Goal: Information Seeking & Learning: Check status

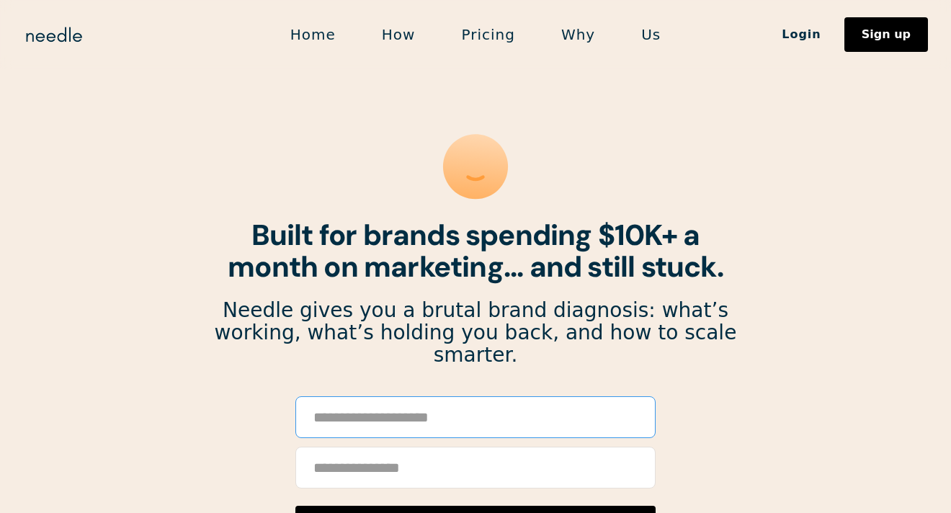
click at [517, 396] on input "Email Form" at bounding box center [475, 417] width 360 height 42
paste input "**********"
type input "**********"
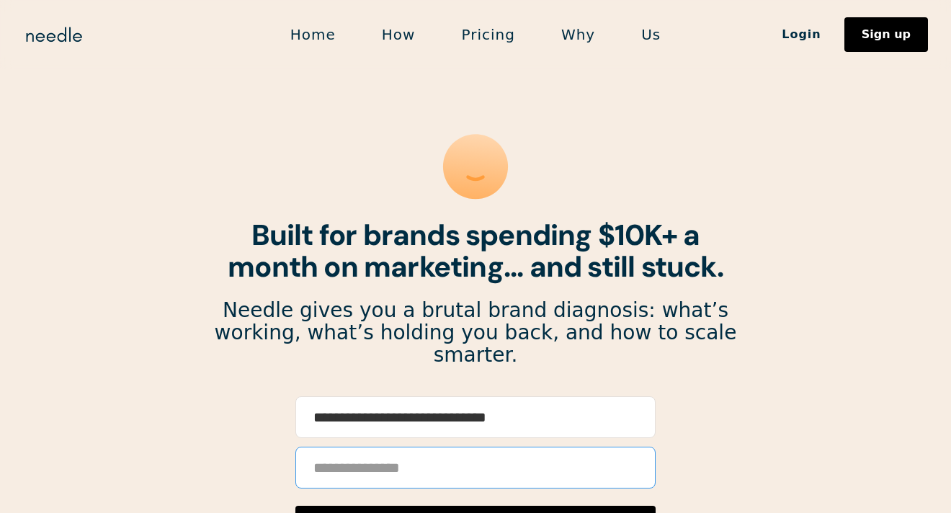
click at [493, 453] on input "Email Form" at bounding box center [475, 468] width 360 height 42
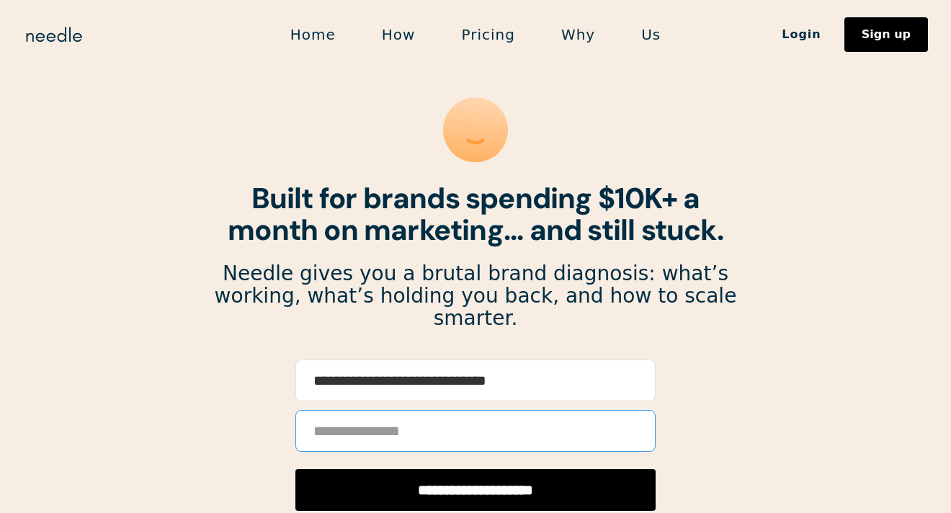
click at [476, 410] on input "Email Form" at bounding box center [475, 431] width 360 height 42
type input "*"
type input "**********"
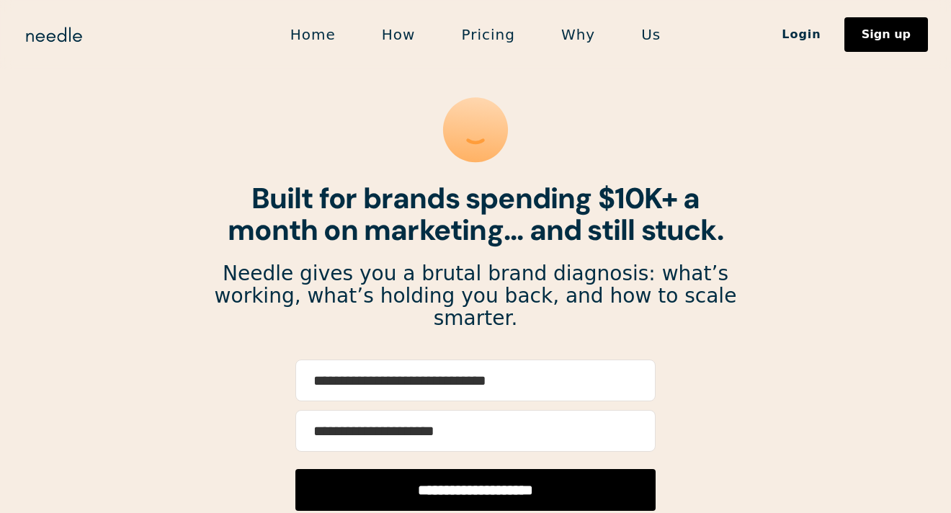
click at [483, 476] on input "**********" at bounding box center [475, 490] width 360 height 42
type input "**********"
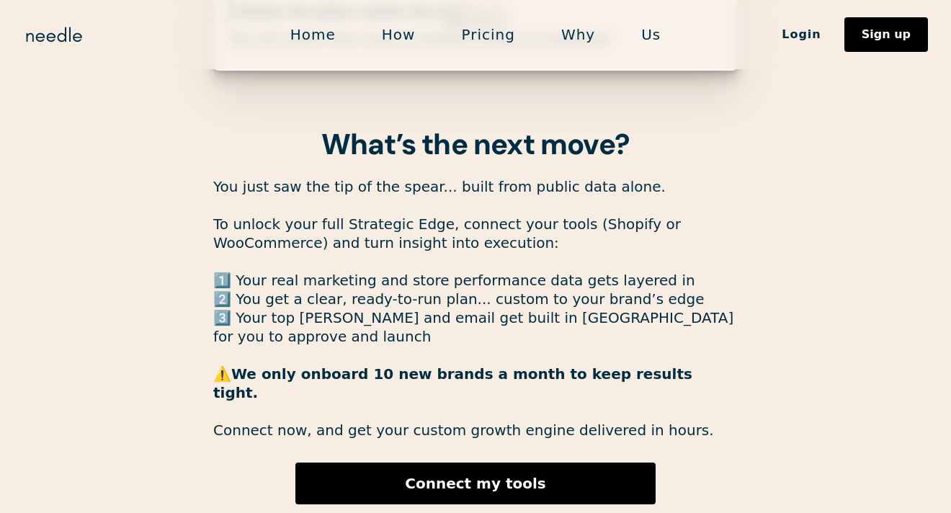
scroll to position [3949, 0]
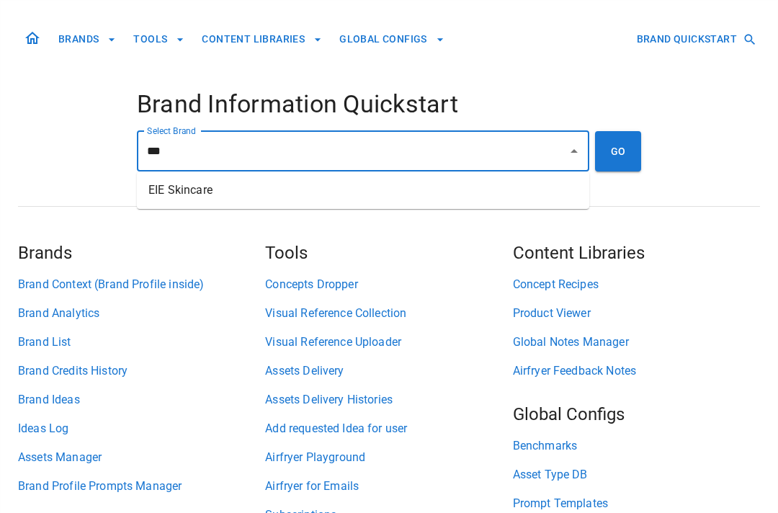
click at [339, 192] on li "EIE Skincare" at bounding box center [363, 190] width 453 height 26
type input "**********"
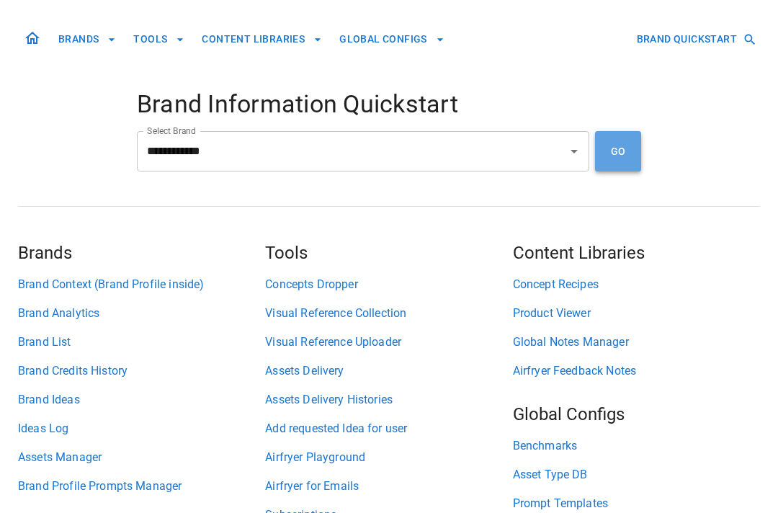
click at [628, 150] on button "GO" at bounding box center [618, 151] width 46 height 40
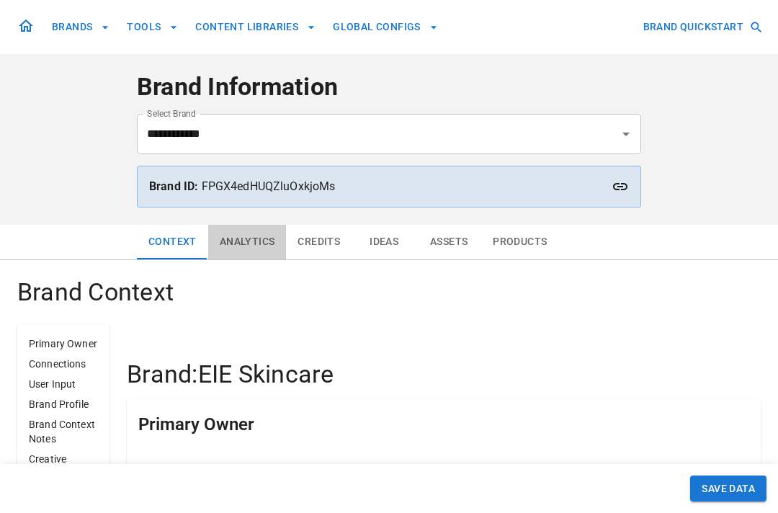
click at [236, 241] on button "Analytics" at bounding box center [247, 242] width 79 height 35
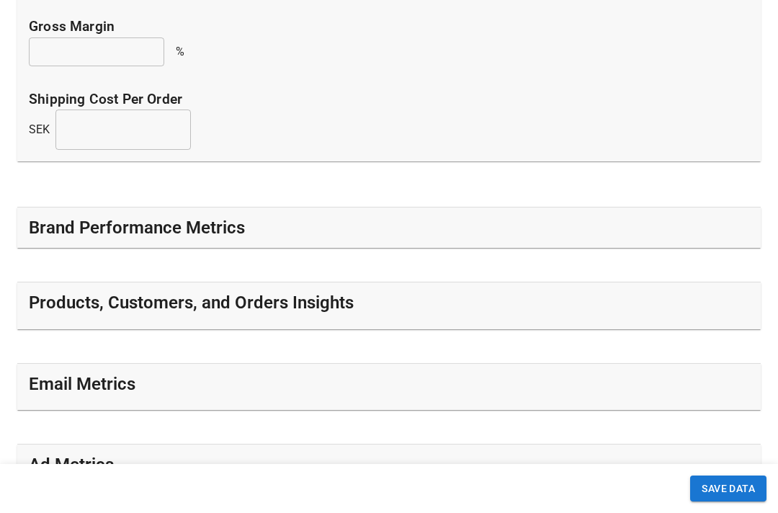
scroll to position [456, 0]
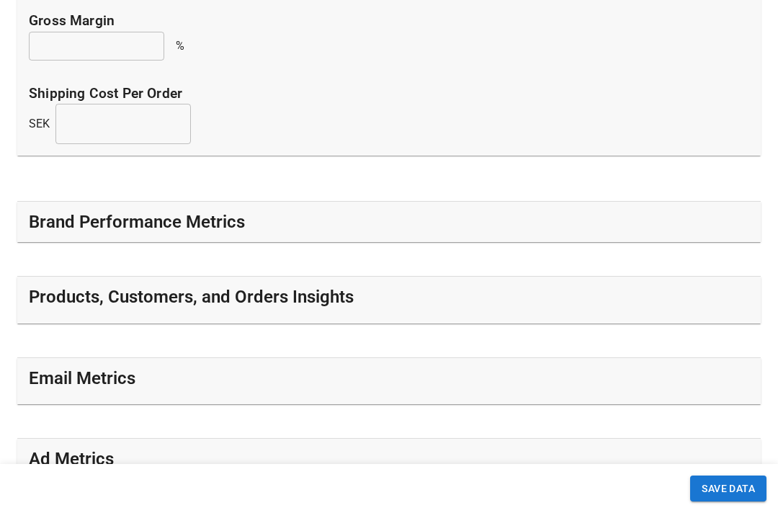
click at [263, 215] on div "Brand Performance Metrics" at bounding box center [389, 221] width 721 height 23
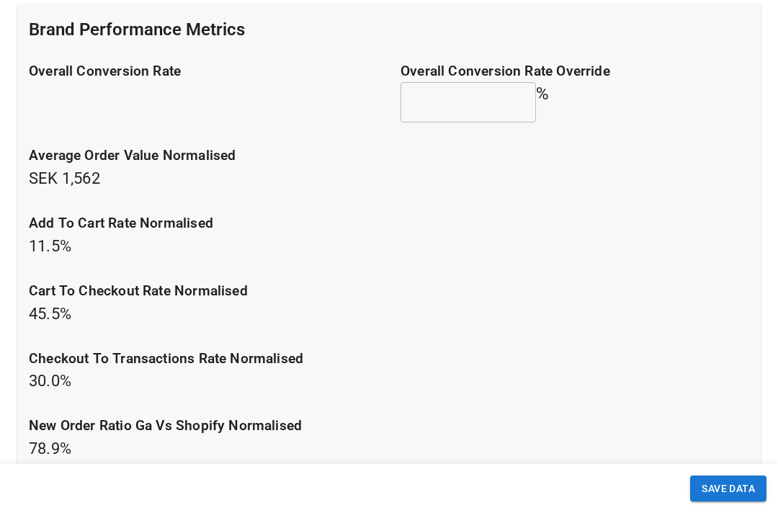
scroll to position [633, 0]
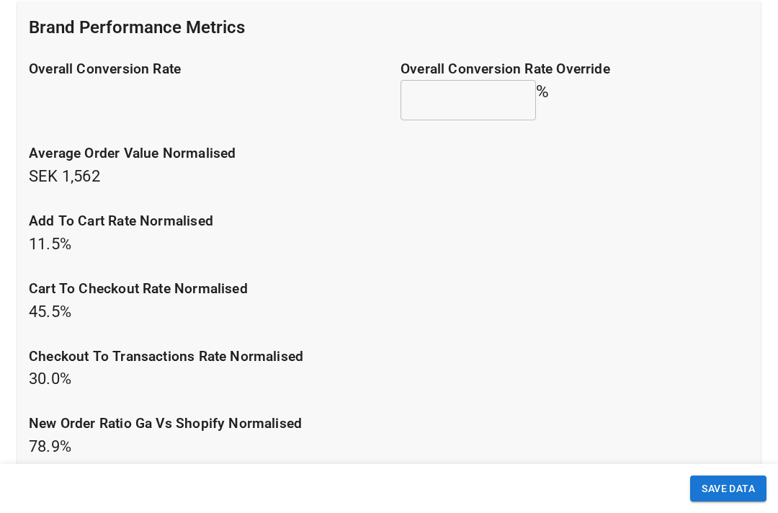
click at [75, 174] on p "average order value normalised SEK 1,562" at bounding box center [389, 165] width 721 height 45
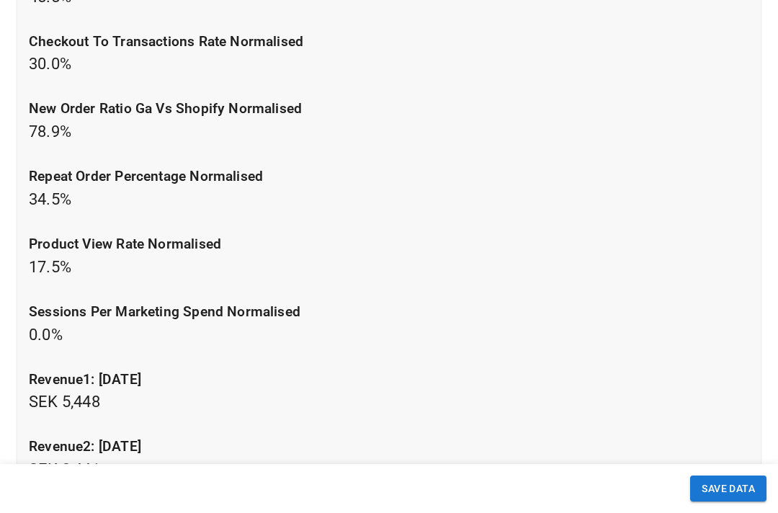
scroll to position [946, 0]
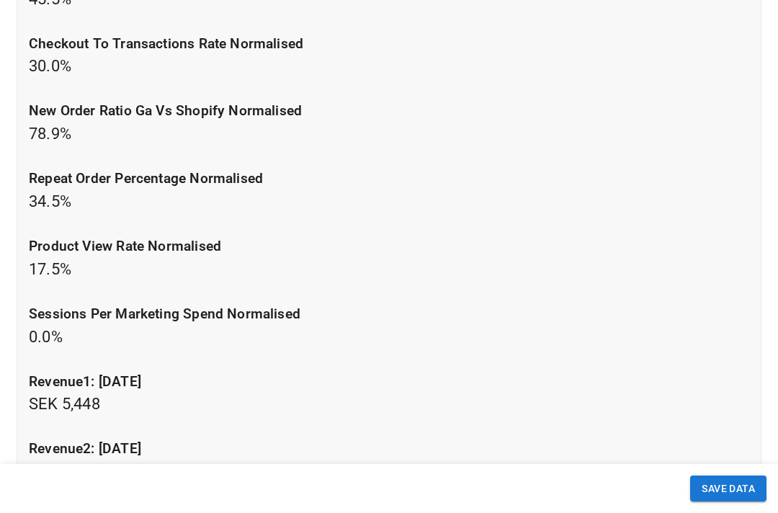
click at [51, 205] on p "repeat order percentage normalised 34.5 %" at bounding box center [389, 191] width 721 height 45
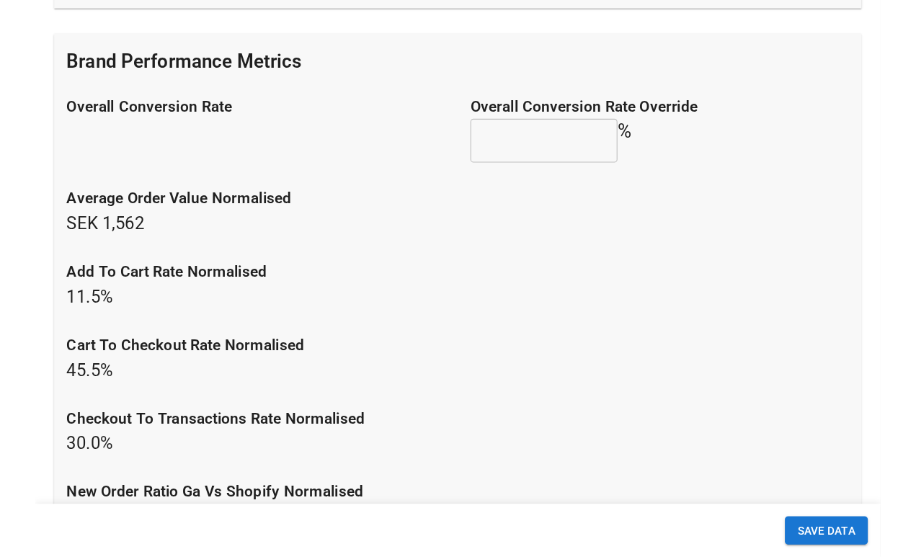
scroll to position [605, 0]
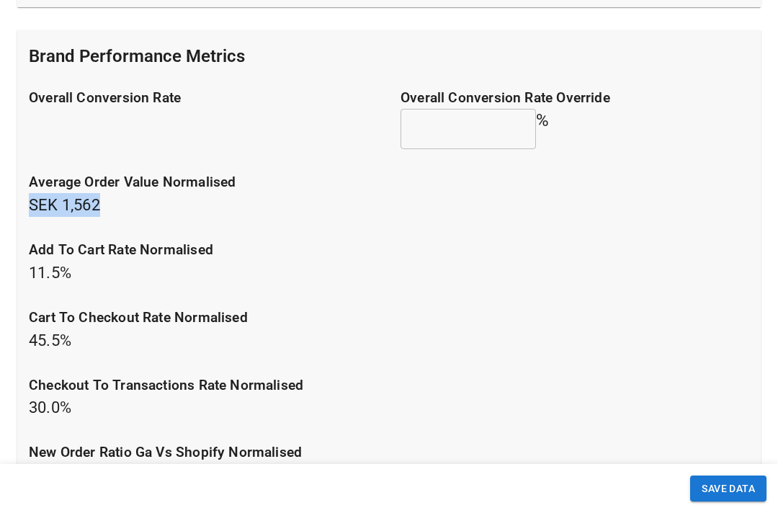
drag, startPoint x: 110, startPoint y: 204, endPoint x: 29, endPoint y: 204, distance: 81.4
click at [29, 204] on p "average order value normalised SEK 1,562" at bounding box center [389, 194] width 721 height 45
copy p "SEK 1,562"
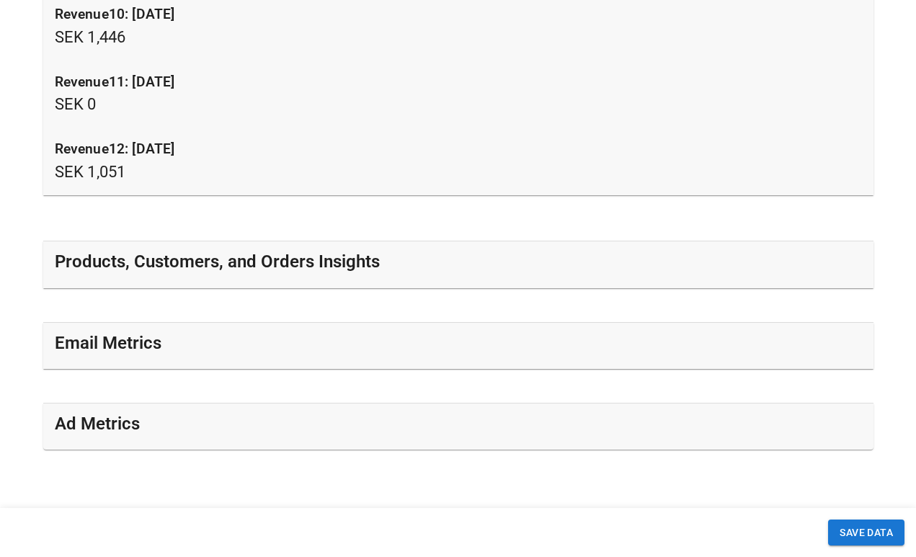
scroll to position [1921, 0]
click at [361, 267] on h5 "Products, Customers, and Orders Insights" at bounding box center [217, 263] width 325 height 23
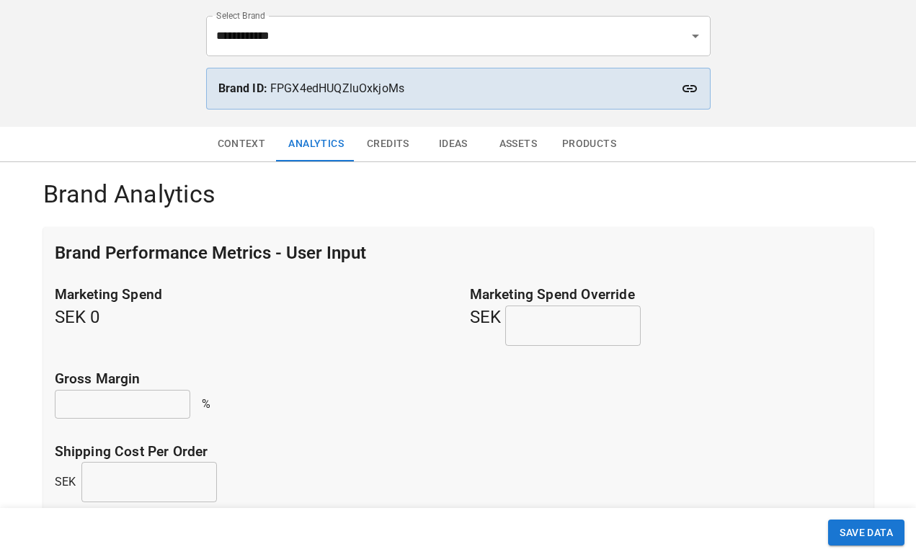
scroll to position [97, 0]
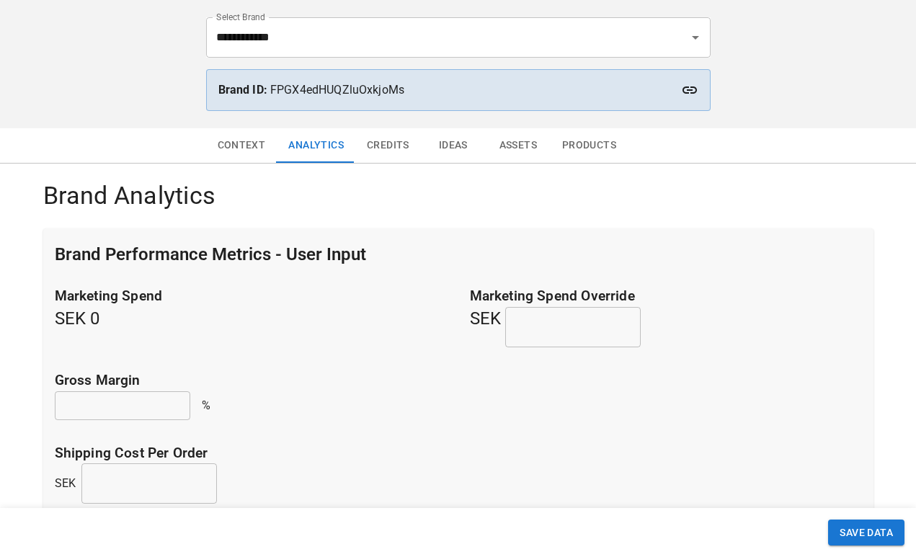
click at [63, 316] on h5 "Marketing Spend SEK 0" at bounding box center [251, 316] width 392 height 61
click at [233, 146] on button "Context" at bounding box center [241, 145] width 71 height 35
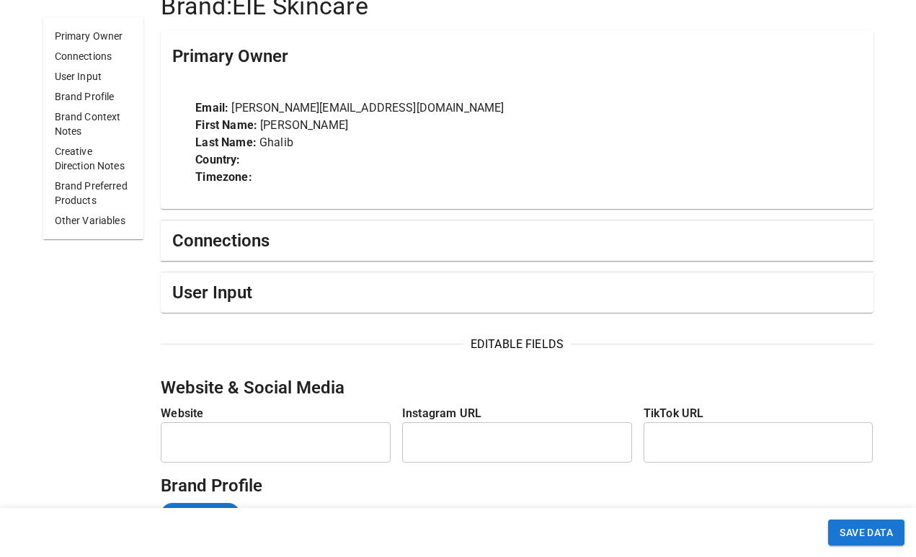
scroll to position [369, 0]
click at [239, 305] on div "User Input" at bounding box center [517, 292] width 712 height 40
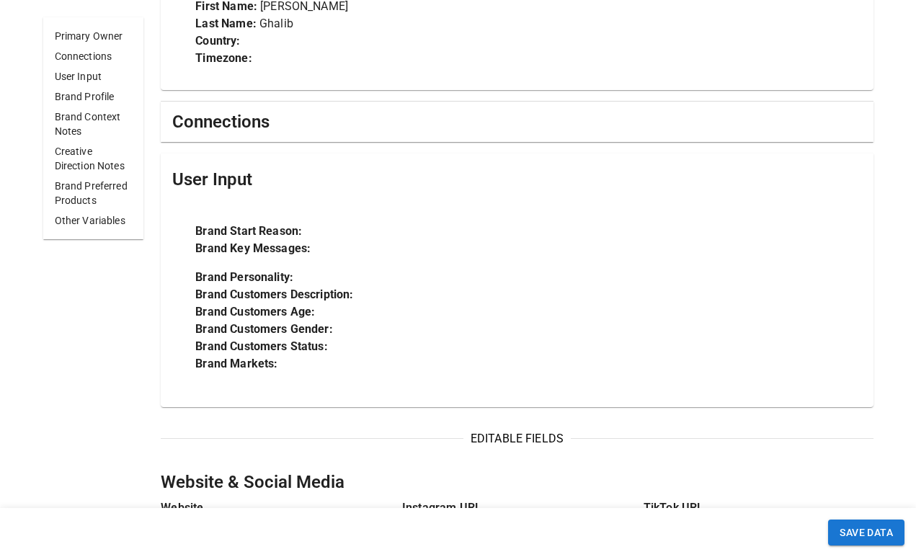
scroll to position [485, 0]
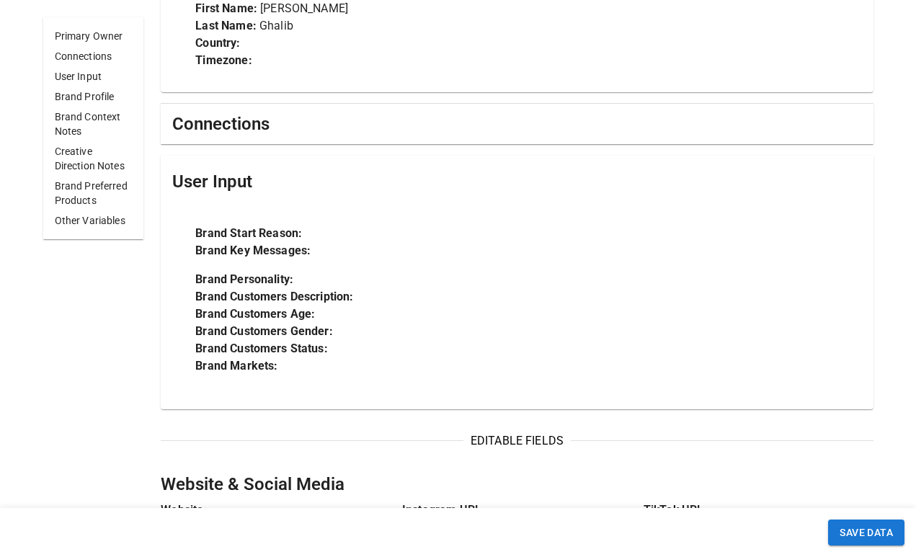
click at [254, 121] on h5 "Connections" at bounding box center [220, 123] width 97 height 23
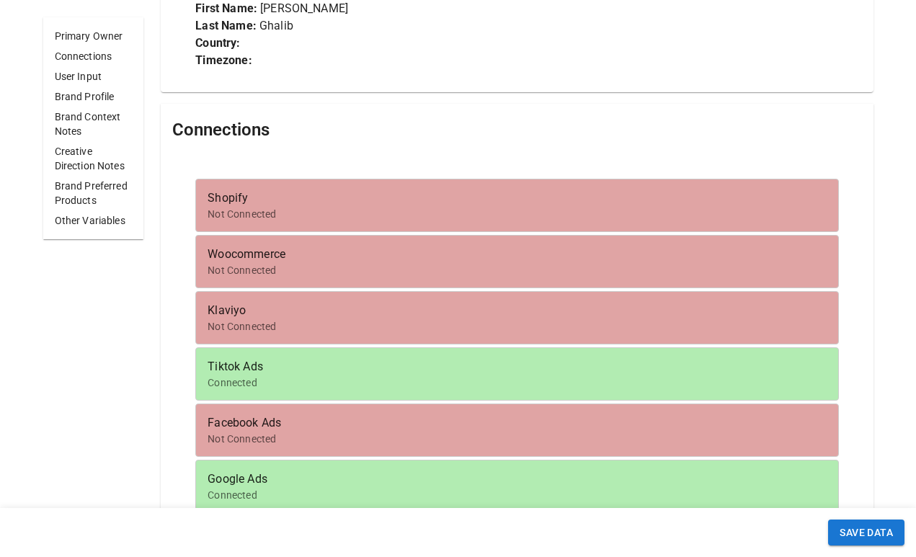
click at [254, 121] on h5 "Connections" at bounding box center [220, 129] width 97 height 23
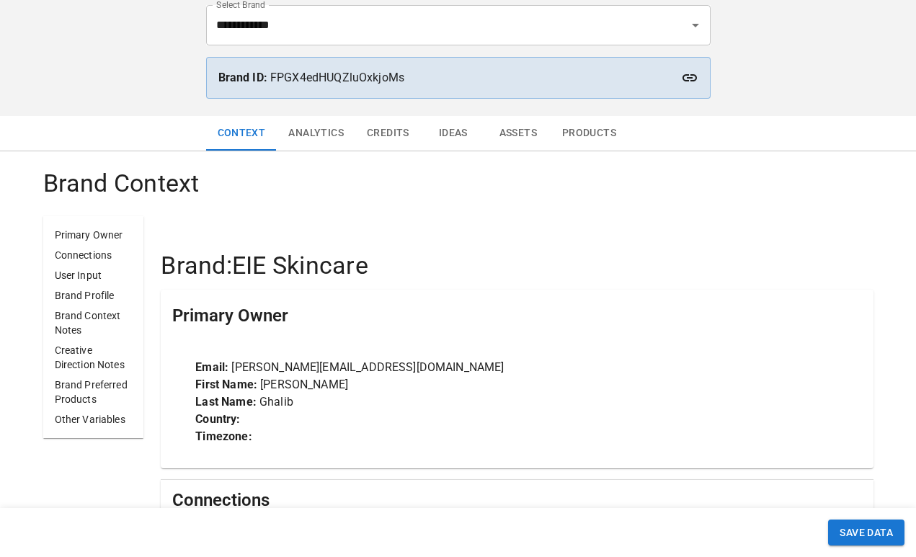
scroll to position [68, 0]
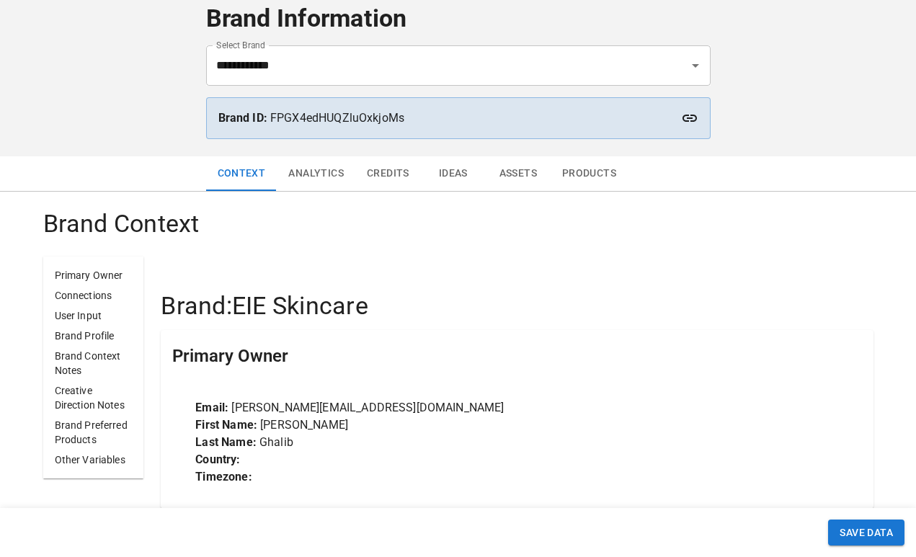
click at [316, 168] on button "Analytics" at bounding box center [316, 173] width 79 height 35
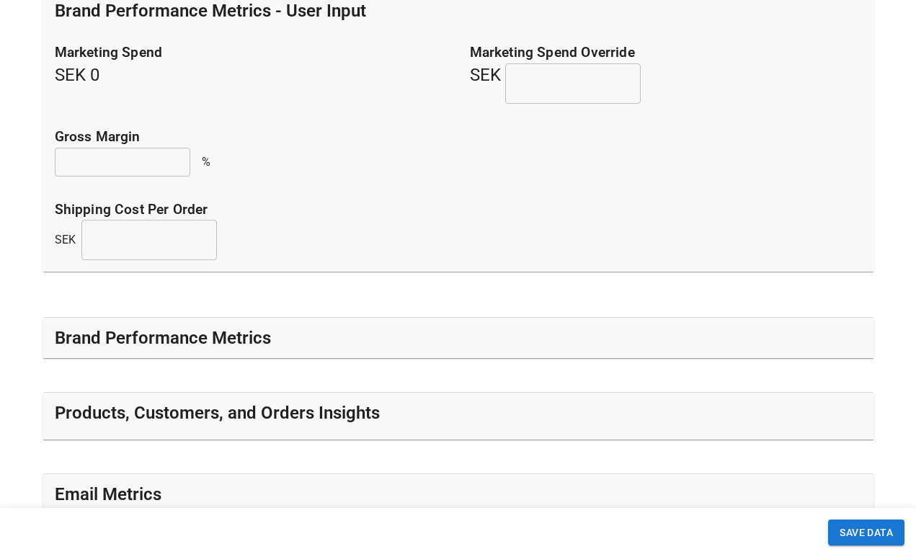
scroll to position [324, 0]
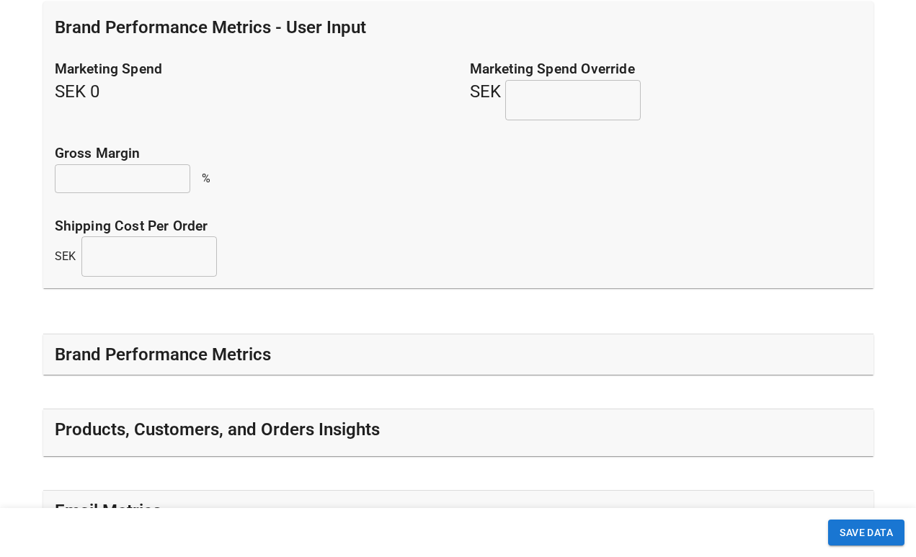
click at [218, 358] on h5 "Brand Performance Metrics" at bounding box center [163, 354] width 216 height 23
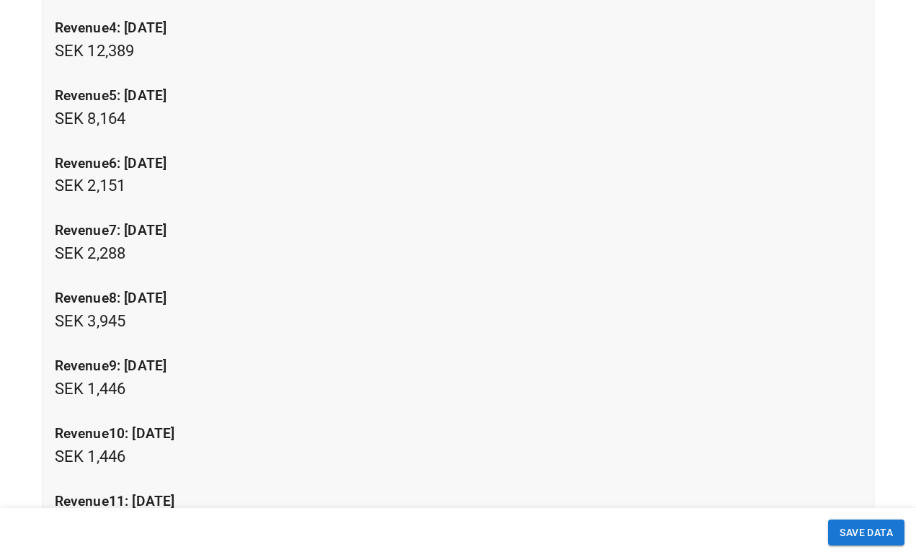
scroll to position [1501, 0]
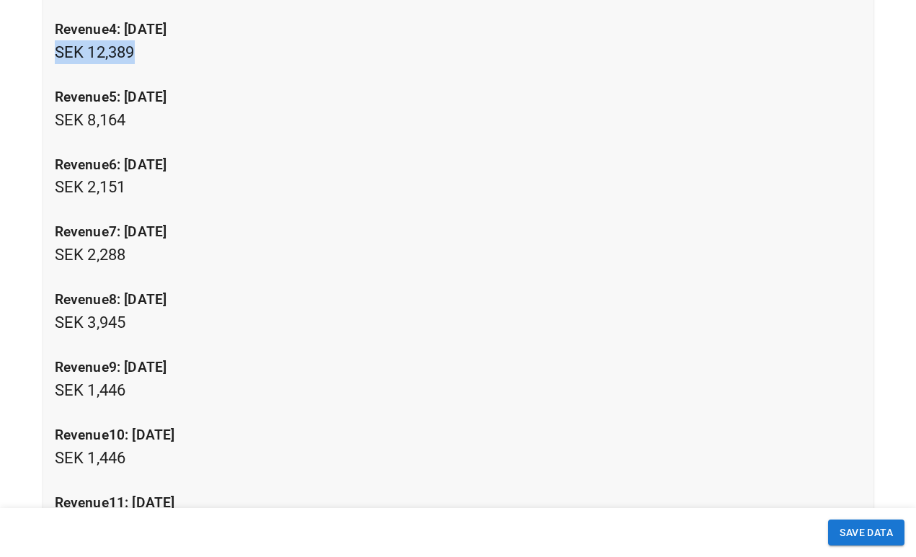
drag, startPoint x: 161, startPoint y: 52, endPoint x: 55, endPoint y: 53, distance: 106.7
click at [55, 53] on p "revenue4: [DATE] SEK 12,389" at bounding box center [458, 41] width 807 height 45
click at [221, 58] on p "revenue4: [DATE] SEK 12,389" at bounding box center [458, 41] width 807 height 45
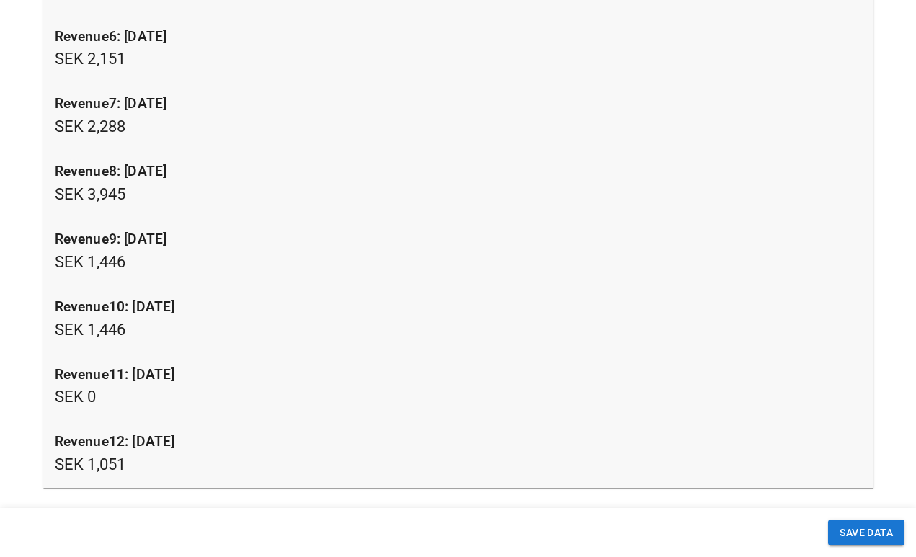
scroll to position [1630, 0]
